Goal: Task Accomplishment & Management: Complete application form

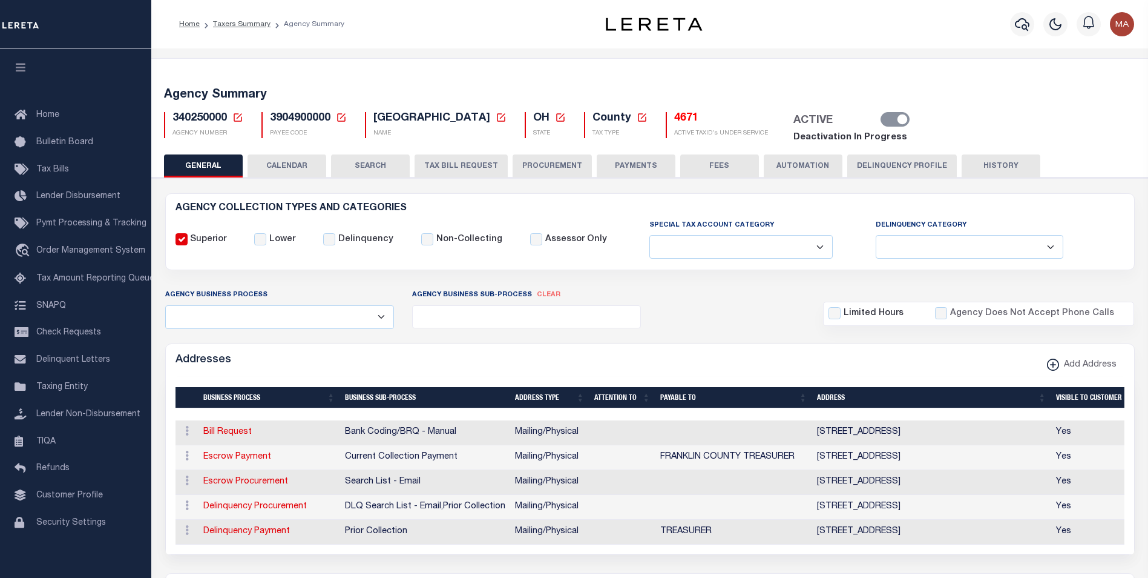
select select
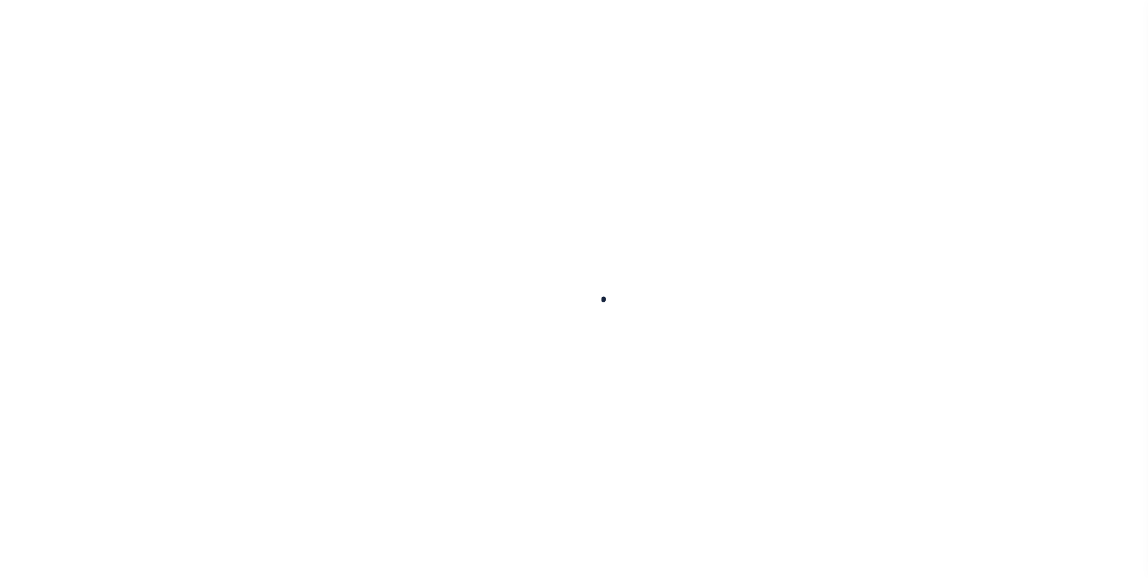
select select
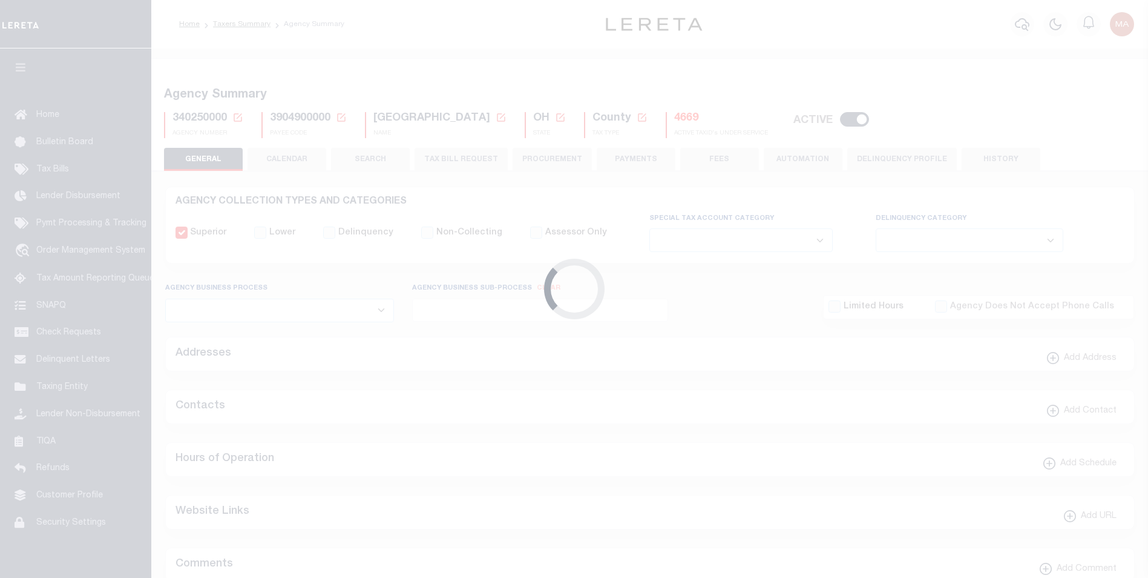
checkbox input "false"
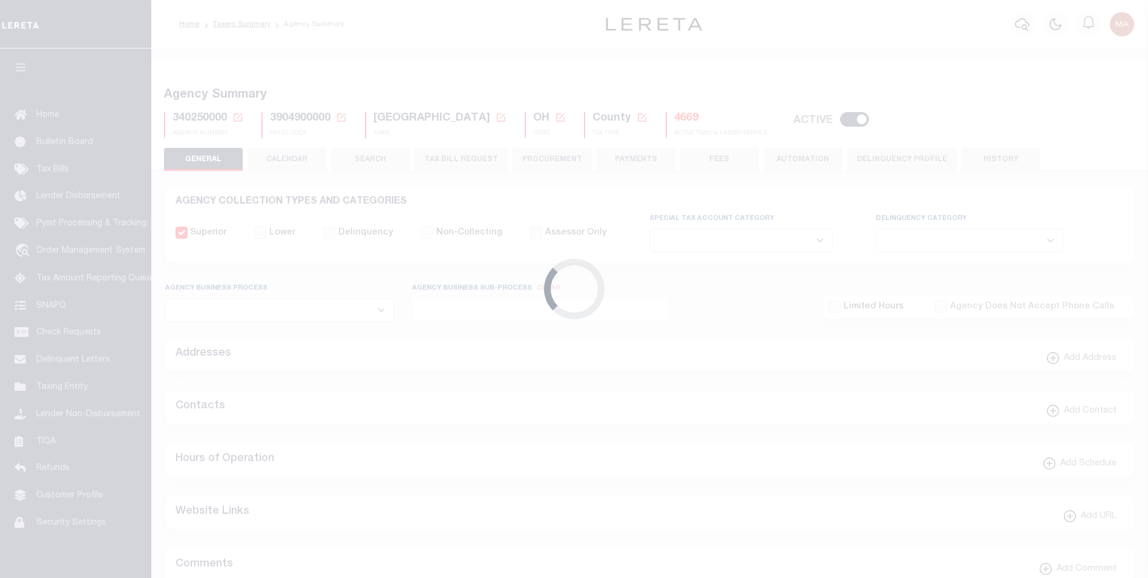
type input "3904900000"
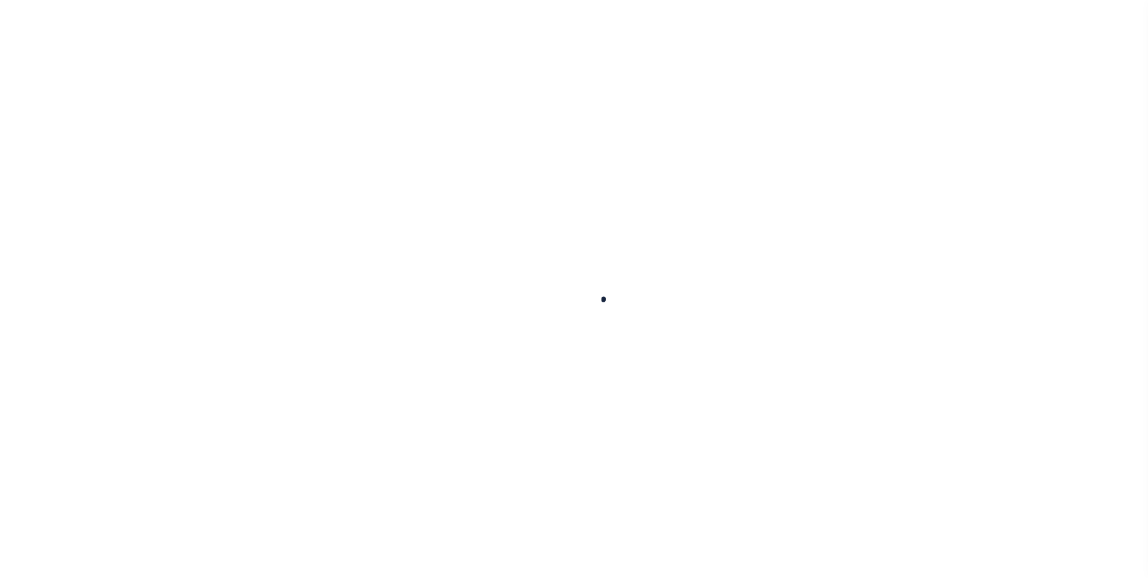
select select
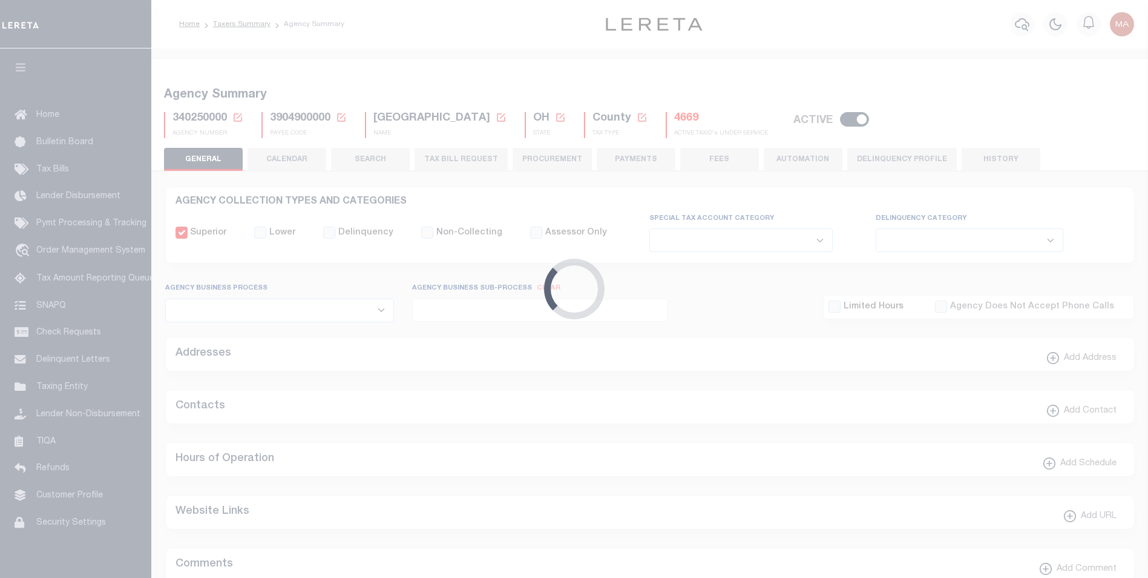
checkbox input "false"
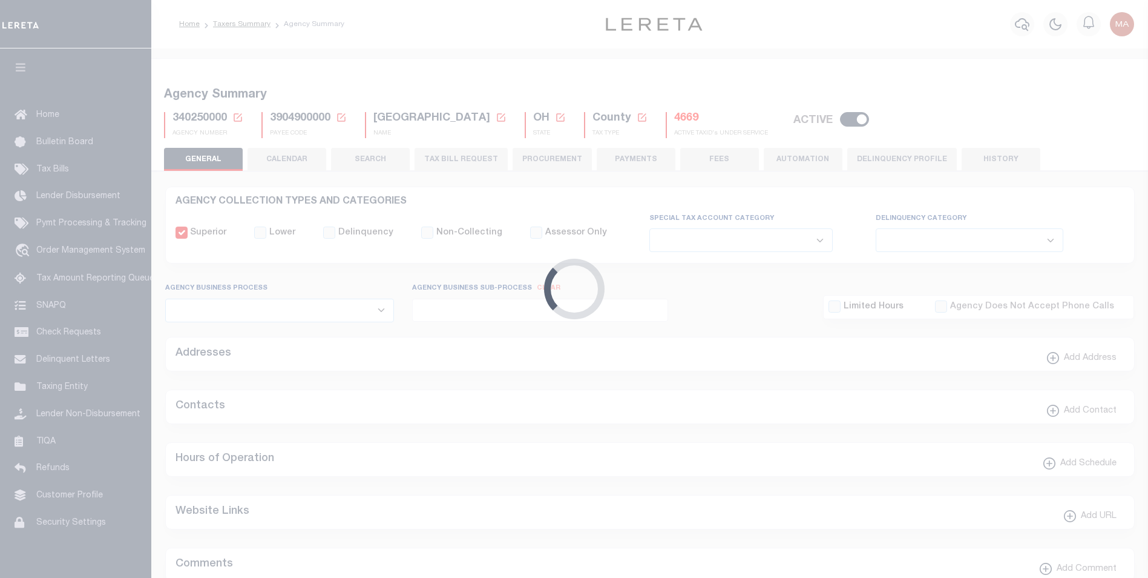
type input "3904900000"
